Goal: Task Accomplishment & Management: Manage account settings

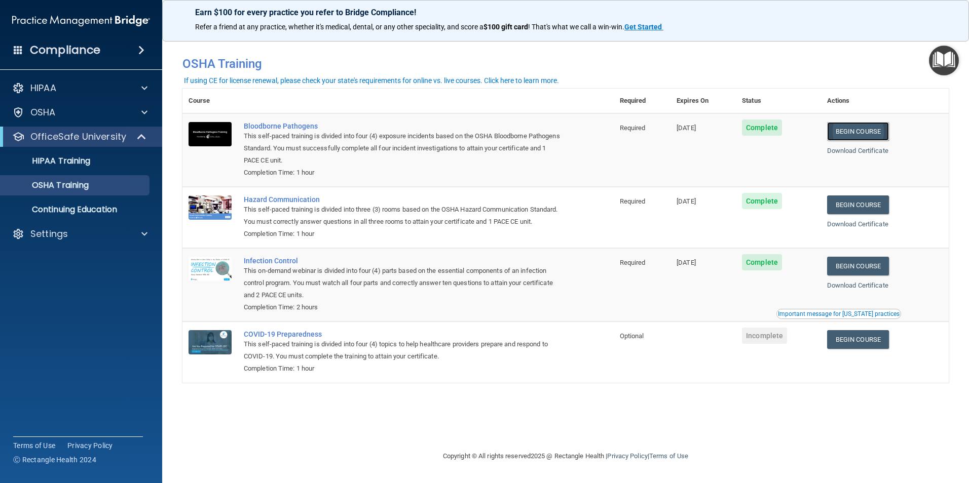
click at [868, 131] on link "Begin Course" at bounding box center [858, 131] width 62 height 19
click at [868, 275] on link "Begin Course" at bounding box center [858, 266] width 62 height 19
click at [71, 184] on p "OSHA Training" at bounding box center [48, 185] width 82 height 10
click at [861, 276] on link "Begin Course" at bounding box center [858, 266] width 62 height 19
click at [870, 289] on link "Download Certificate" at bounding box center [857, 286] width 61 height 8
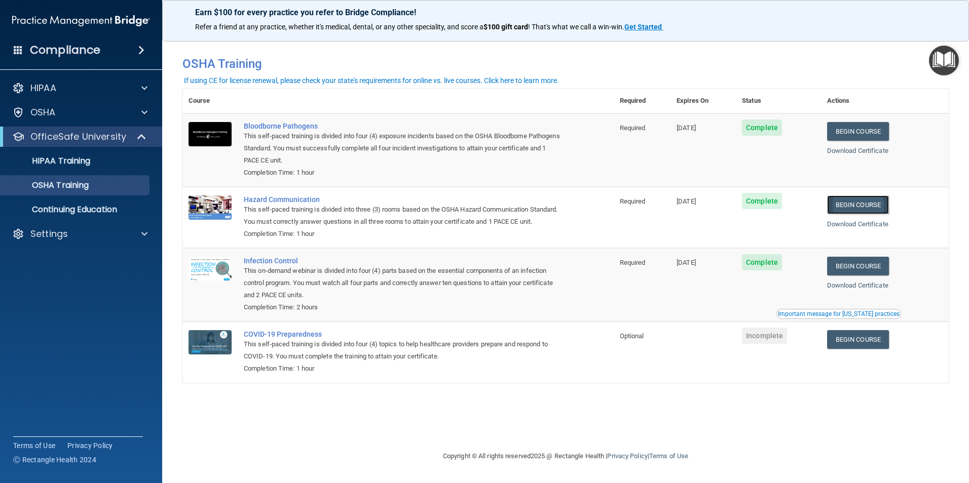
click at [868, 204] on link "Begin Course" at bounding box center [858, 205] width 62 height 19
click at [864, 133] on link "Begin Course" at bounding box center [858, 131] width 62 height 19
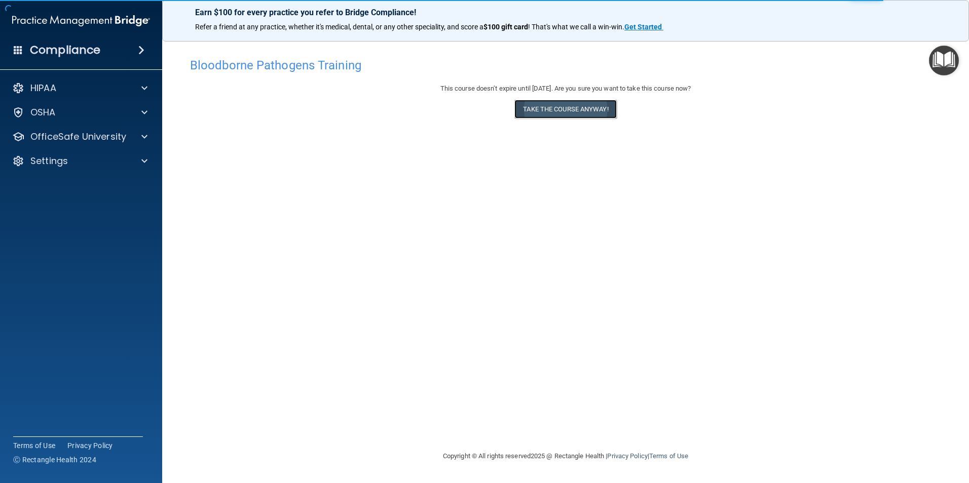
click at [579, 109] on button "Take the course anyway!" at bounding box center [565, 109] width 102 height 19
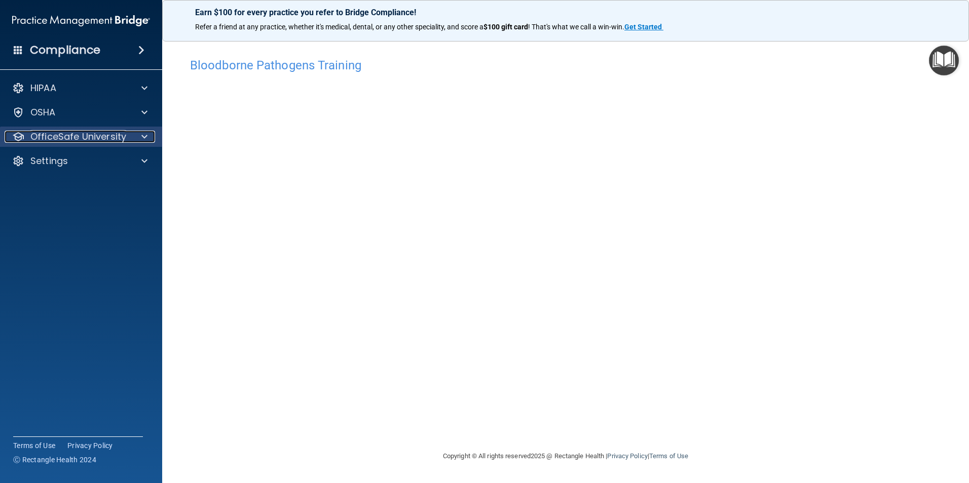
click at [83, 138] on p "OfficeSafe University" at bounding box center [78, 137] width 96 height 12
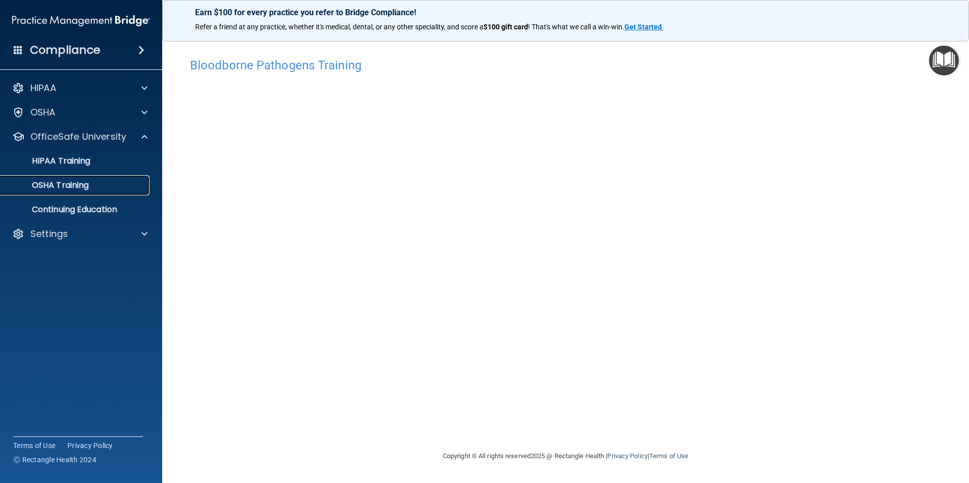
click at [65, 185] on p "OSHA Training" at bounding box center [48, 185] width 82 height 10
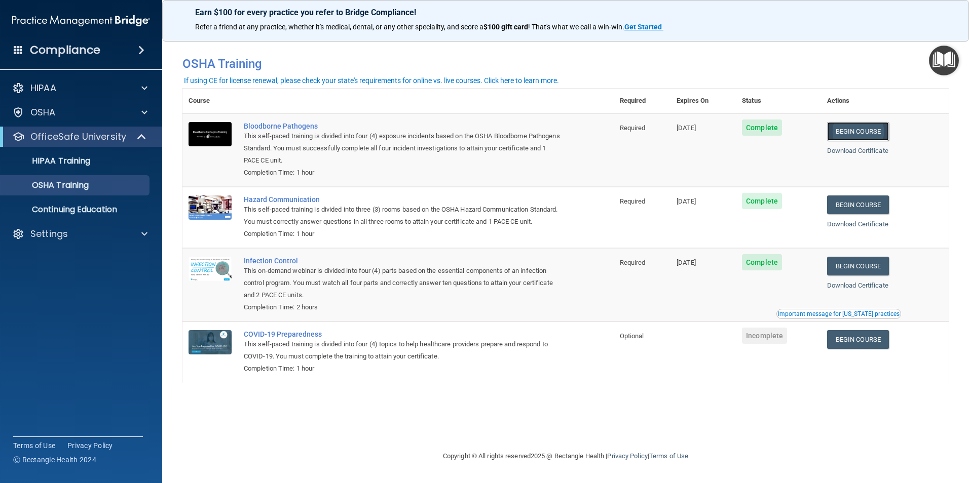
click at [872, 133] on link "Begin Course" at bounding box center [858, 131] width 62 height 19
click at [861, 204] on link "Begin Course" at bounding box center [858, 205] width 62 height 19
click at [772, 271] on span "Complete" at bounding box center [762, 262] width 40 height 16
click at [868, 276] on link "Begin Course" at bounding box center [858, 266] width 62 height 19
click at [862, 203] on link "Begin Course" at bounding box center [858, 205] width 62 height 19
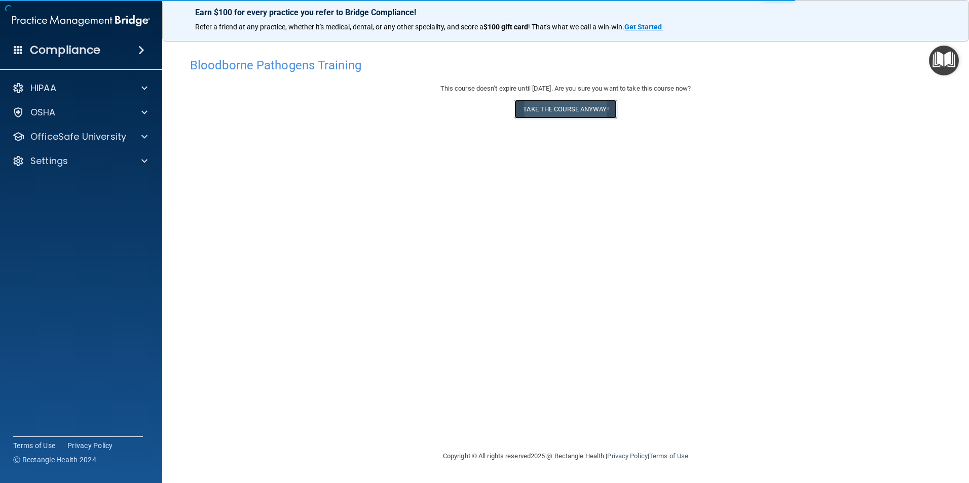
click at [592, 110] on button "Take the course anyway!" at bounding box center [565, 109] width 102 height 19
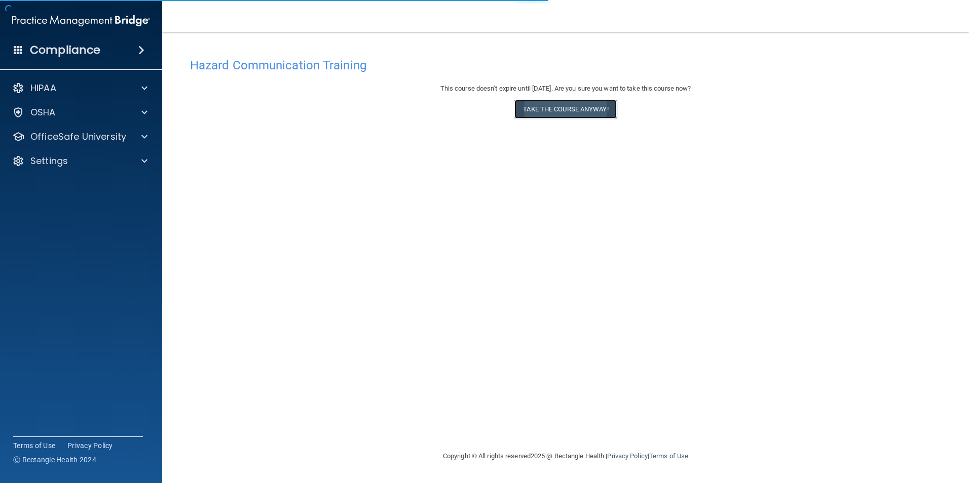
click at [584, 106] on button "Take the course anyway!" at bounding box center [565, 109] width 102 height 19
click at [585, 107] on button "Take the course anyway!" at bounding box center [565, 109] width 102 height 19
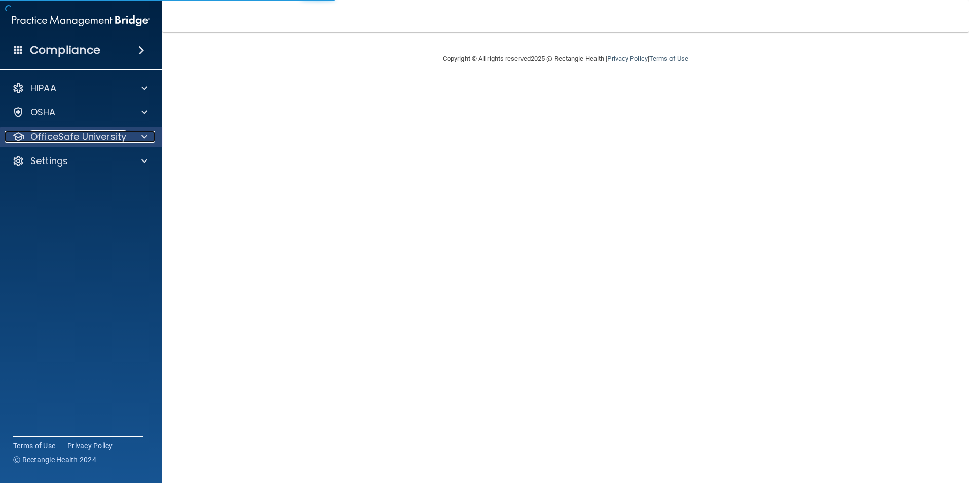
click at [77, 139] on p "OfficeSafe University" at bounding box center [78, 137] width 96 height 12
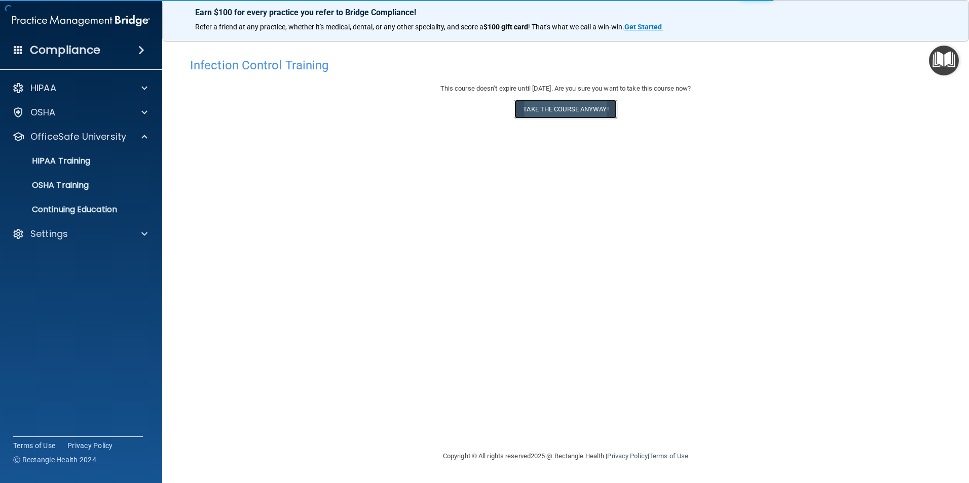
click at [586, 107] on button "Take the course anyway!" at bounding box center [565, 109] width 102 height 19
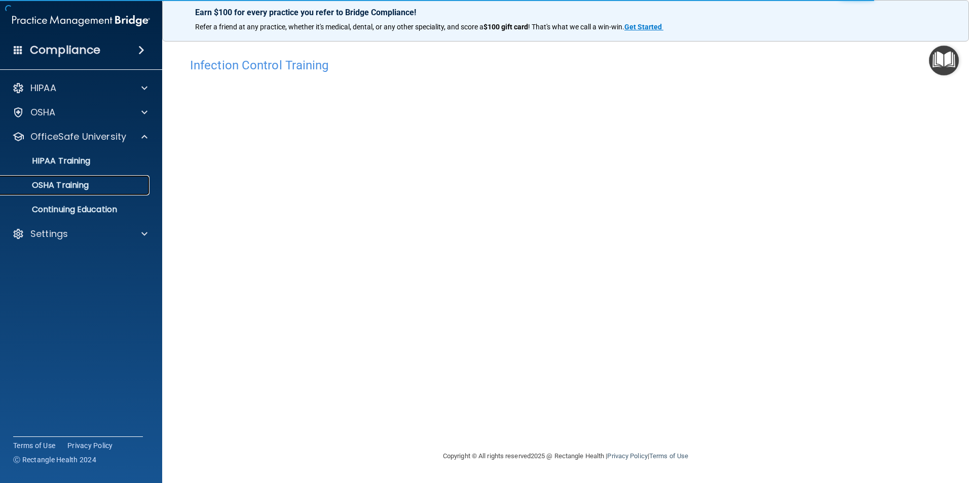
click at [69, 183] on p "OSHA Training" at bounding box center [48, 185] width 82 height 10
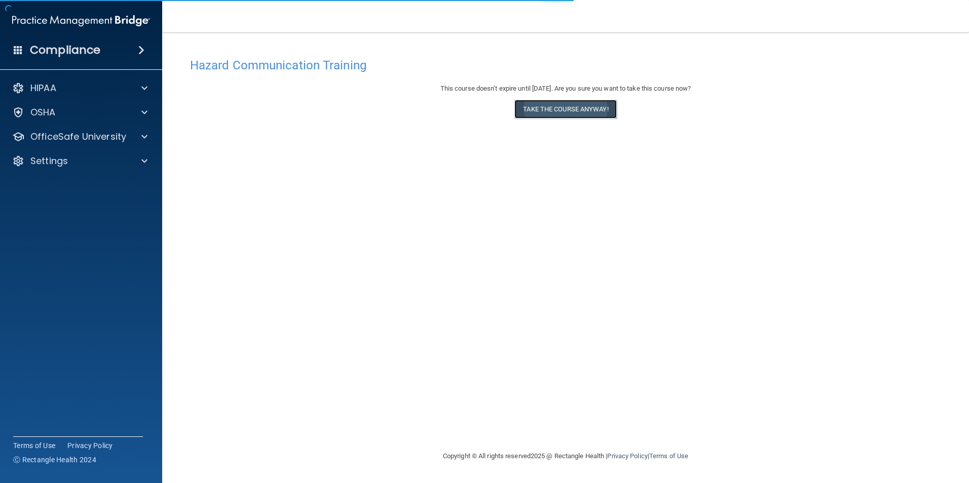
click at [574, 111] on button "Take the course anyway!" at bounding box center [565, 109] width 102 height 19
click at [582, 112] on button "Take the course anyway!" at bounding box center [565, 109] width 102 height 19
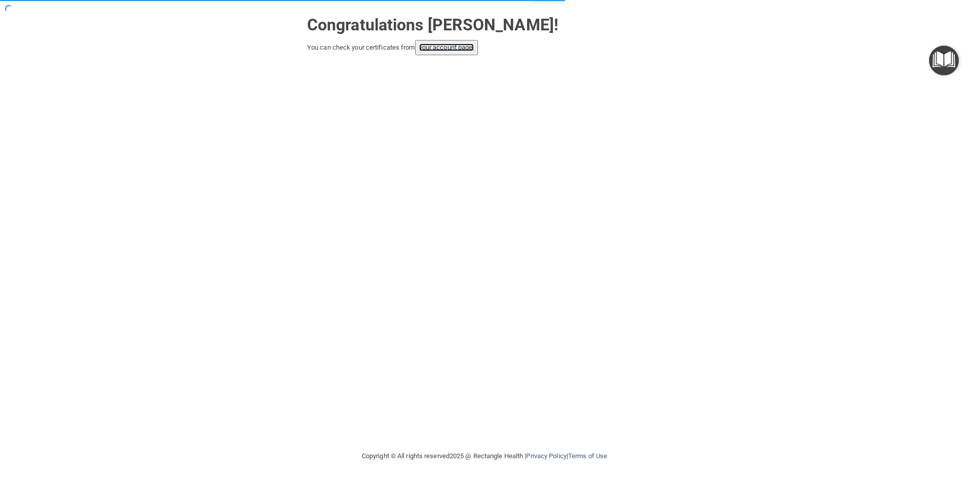
click at [465, 45] on link "your account page!" at bounding box center [446, 48] width 55 height 8
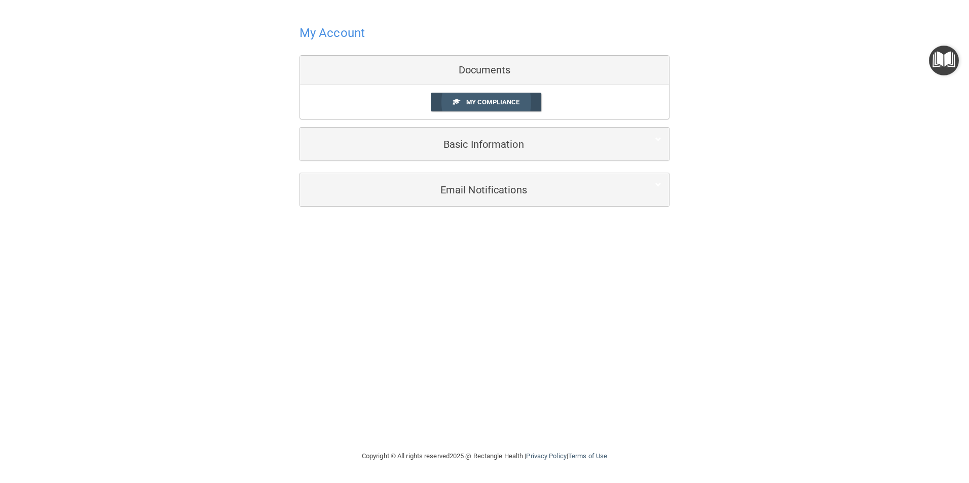
click at [501, 98] on link "My Compliance" at bounding box center [486, 102] width 111 height 19
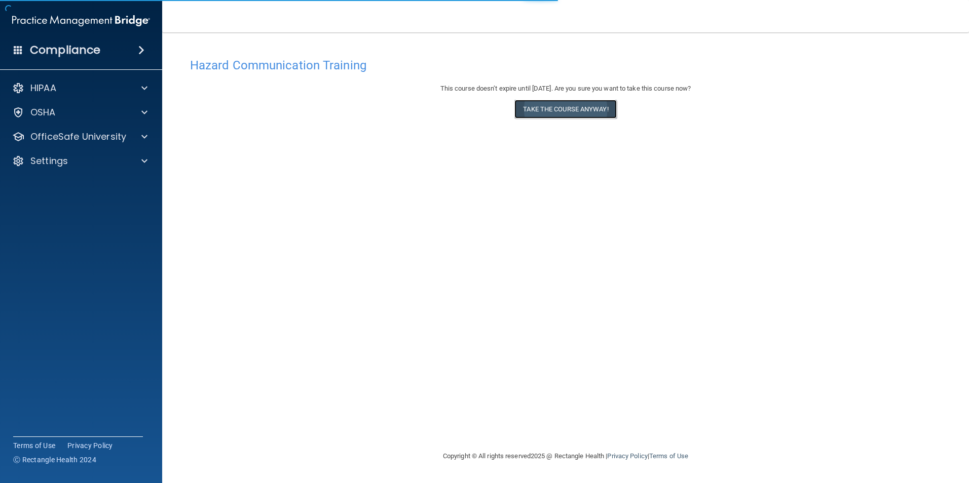
click at [597, 111] on button "Take the course anyway!" at bounding box center [565, 109] width 102 height 19
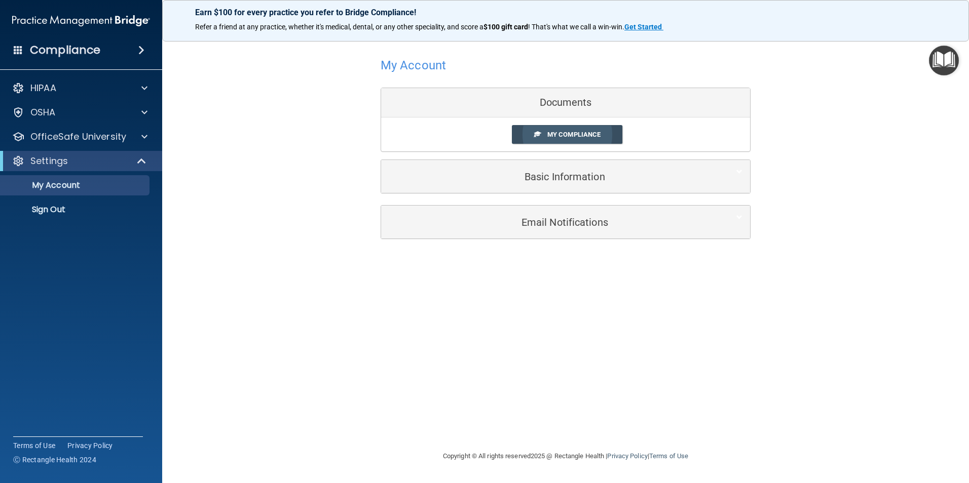
click at [581, 131] on span "My Compliance" at bounding box center [573, 135] width 53 height 8
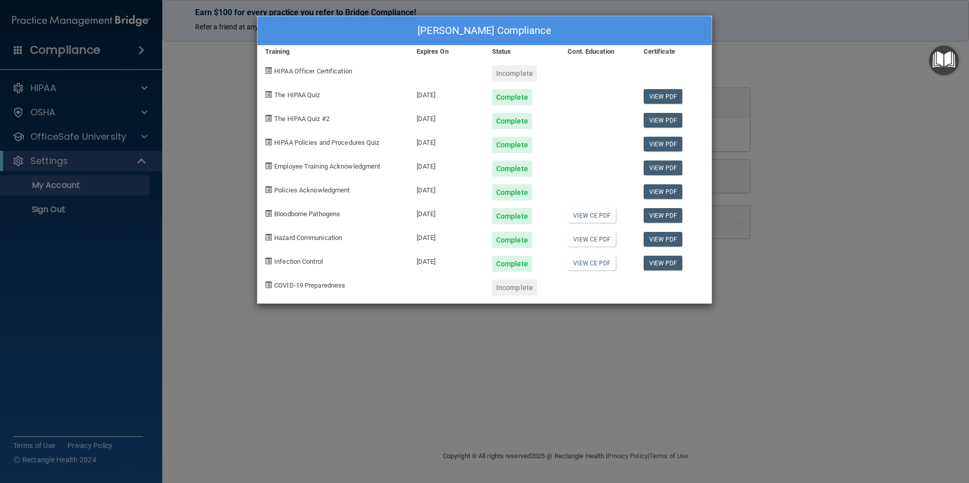
click at [762, 71] on div "Amy Farley's Compliance Training Expires On Status Cont. Education Certificate …" at bounding box center [484, 241] width 969 height 483
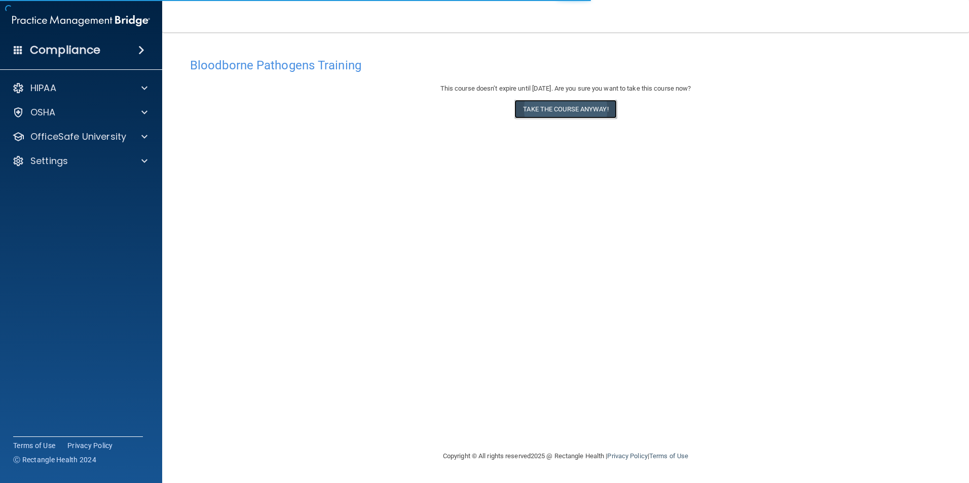
click at [574, 110] on button "Take the course anyway!" at bounding box center [565, 109] width 102 height 19
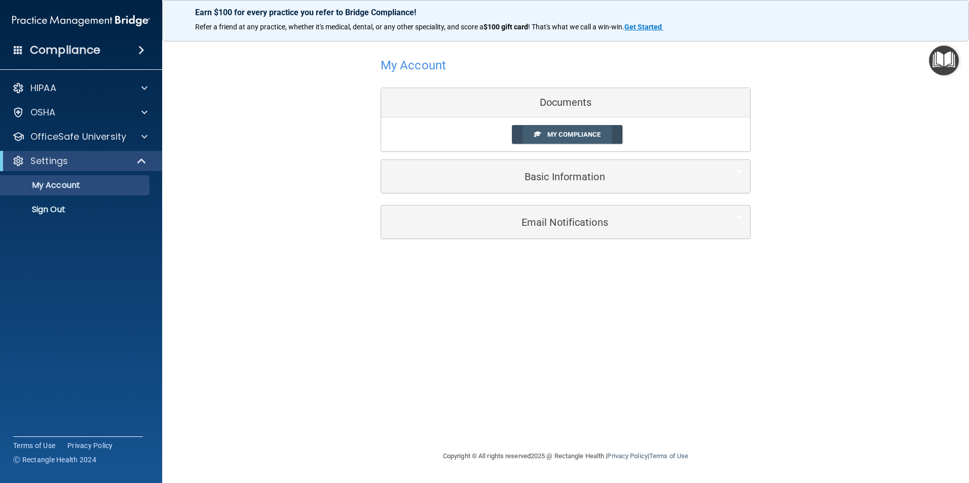
click at [577, 134] on span "My Compliance" at bounding box center [573, 135] width 53 height 8
